Goal: Task Accomplishment & Management: Manage account settings

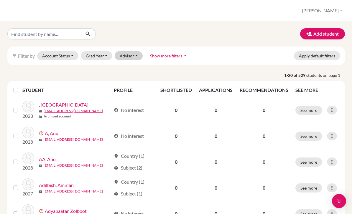
click at [125, 55] on button "Advisor" at bounding box center [129, 55] width 28 height 9
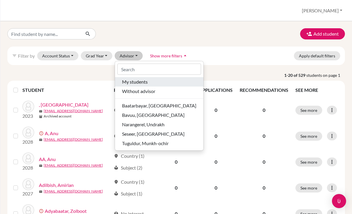
click at [137, 83] on span "My students" at bounding box center [135, 81] width 26 height 7
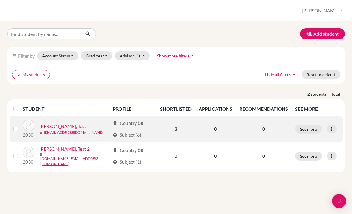
click at [56, 126] on link "[PERSON_NAME], Test" at bounding box center [62, 126] width 47 height 7
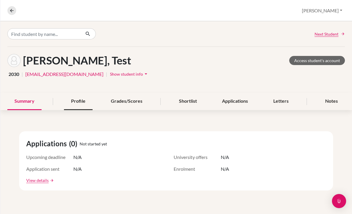
click at [85, 105] on div "Profile" at bounding box center [78, 101] width 29 height 17
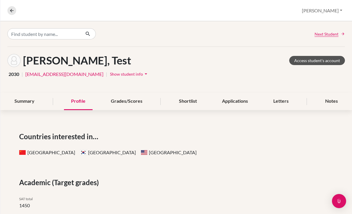
click at [313, 64] on link "Access student's account" at bounding box center [317, 60] width 56 height 9
